Goal: Task Accomplishment & Management: Manage account settings

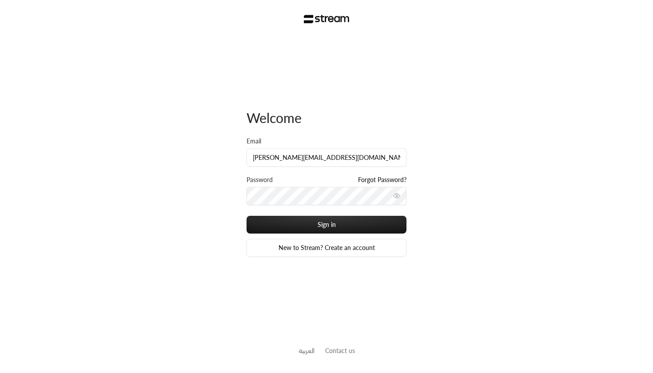
type input "[PERSON_NAME][EMAIL_ADDRESS][DOMAIN_NAME]"
click at [233, 146] on div "Welcome Email [PERSON_NAME][EMAIL_ADDRESS][DOMAIN_NAME] Password Forgot Passwor…" at bounding box center [326, 186] width 653 height 373
click at [326, 224] on button "Sign in" at bounding box center [326, 225] width 160 height 18
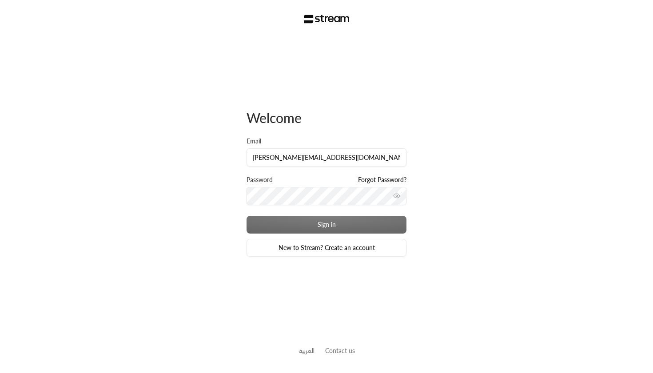
click at [282, 225] on div "Sign in New to Stream? Create an account" at bounding box center [326, 236] width 160 height 41
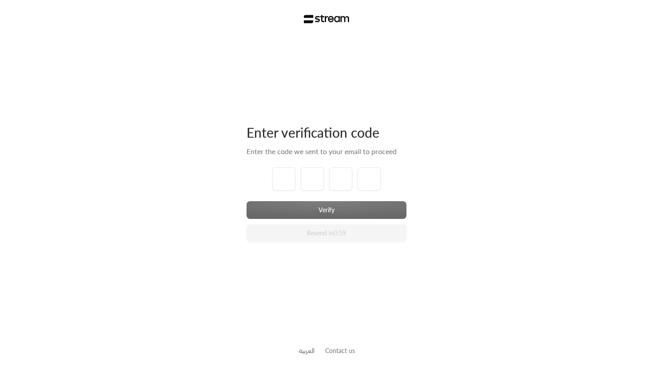
click at [218, 215] on div "Enter verification code Enter the code we sent to your email to proceed Verify …" at bounding box center [326, 186] width 653 height 373
click at [277, 178] on input "tel" at bounding box center [283, 178] width 23 height 23
type input "1"
type input "2"
type input "3"
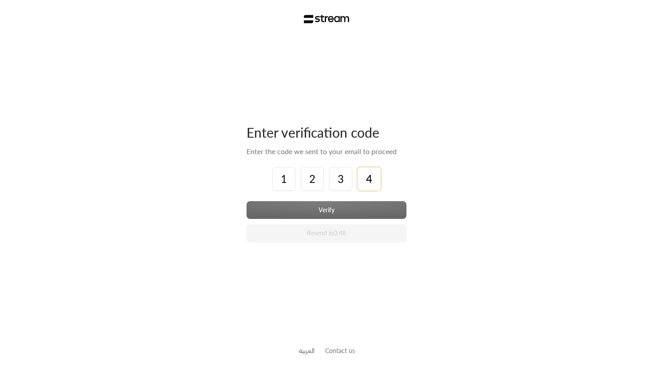
type input "4"
click at [298, 209] on div "Verify Resend in 0:48" at bounding box center [326, 221] width 160 height 41
click at [290, 212] on div "Verify Resend in 0:47" at bounding box center [326, 221] width 160 height 41
click at [231, 196] on div "Enter verification code Enter the code we sent to your email to proceed 1 2 3 4…" at bounding box center [326, 186] width 653 height 373
